Goal: Task Accomplishment & Management: Manage account settings

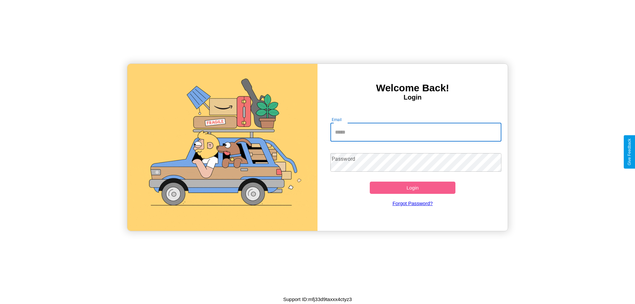
click at [416, 132] on input "Email" at bounding box center [415, 132] width 171 height 19
type input "**********"
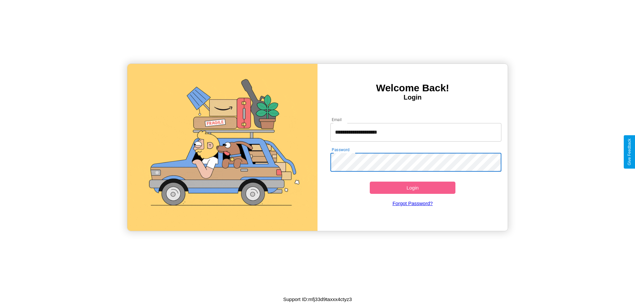
click at [413, 188] on button "Login" at bounding box center [413, 188] width 86 height 12
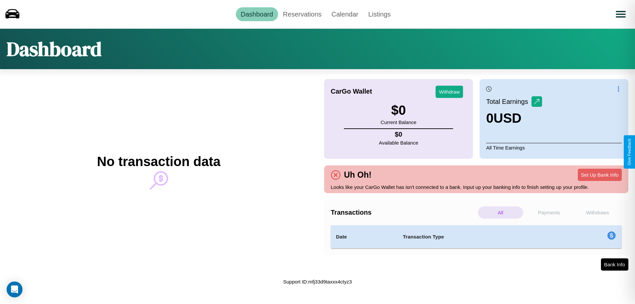
click at [597, 212] on p "Withdraws" at bounding box center [597, 212] width 45 height 12
click at [549, 212] on p "Payments" at bounding box center [549, 212] width 45 height 12
click at [501, 212] on p "All" at bounding box center [500, 212] width 45 height 12
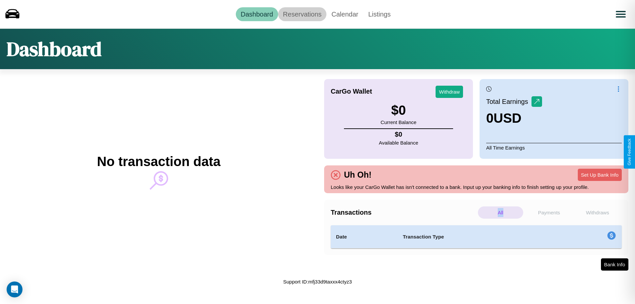
click at [302, 14] on link "Reservations" at bounding box center [302, 14] width 49 height 14
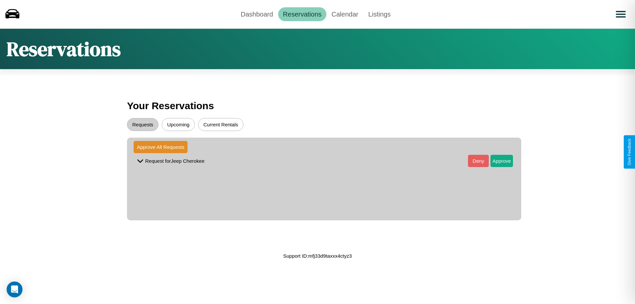
click at [178, 124] on button "Upcoming" at bounding box center [178, 124] width 33 height 13
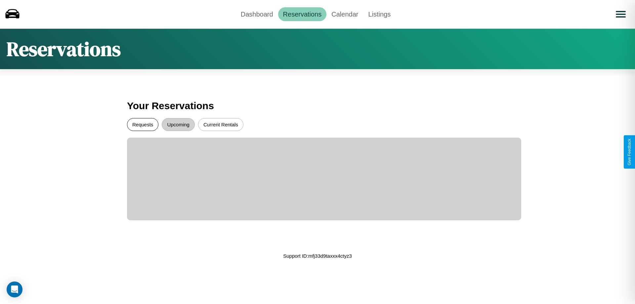
click at [143, 124] on button "Requests" at bounding box center [142, 124] width 31 height 13
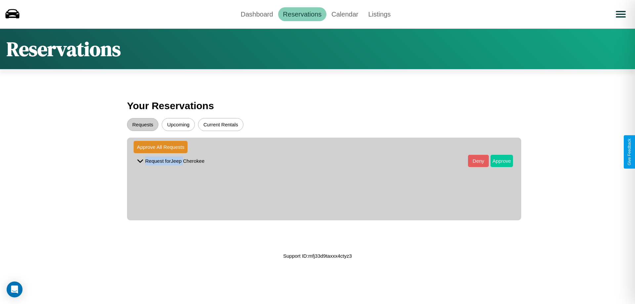
click at [497, 161] on button "Approve" at bounding box center [502, 161] width 22 height 12
